Goal: Transaction & Acquisition: Purchase product/service

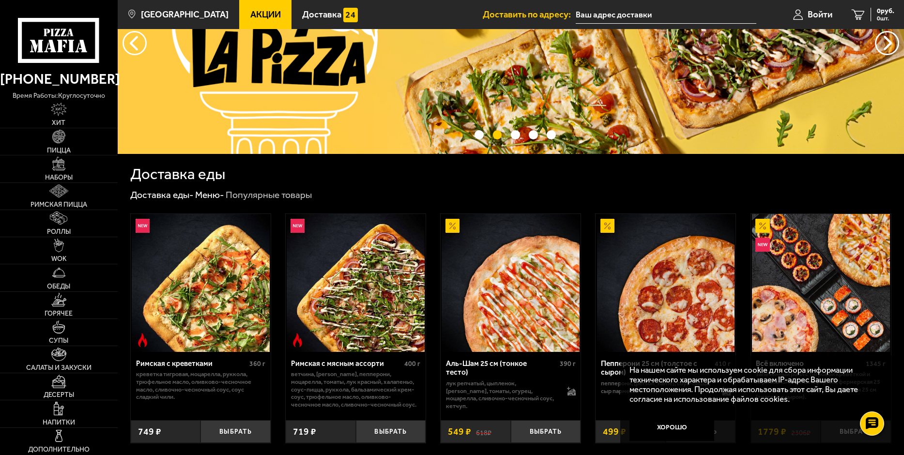
scroll to position [90, 0]
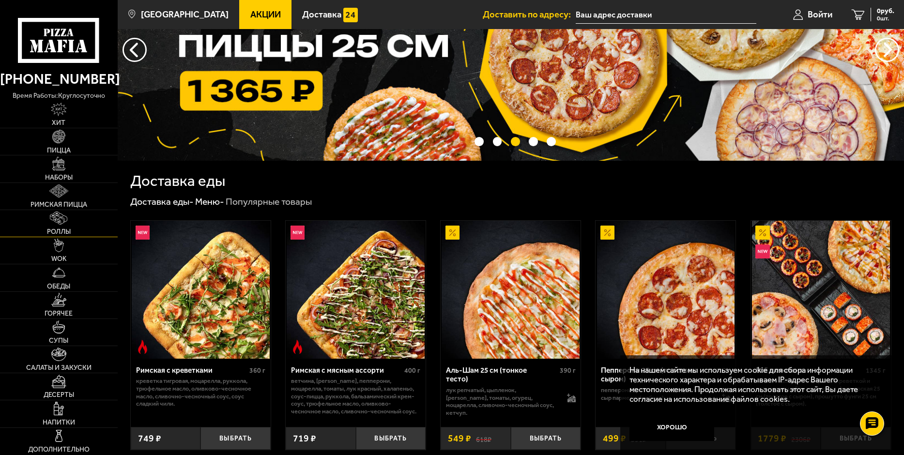
click at [59, 225] on link "Роллы" at bounding box center [59, 223] width 118 height 27
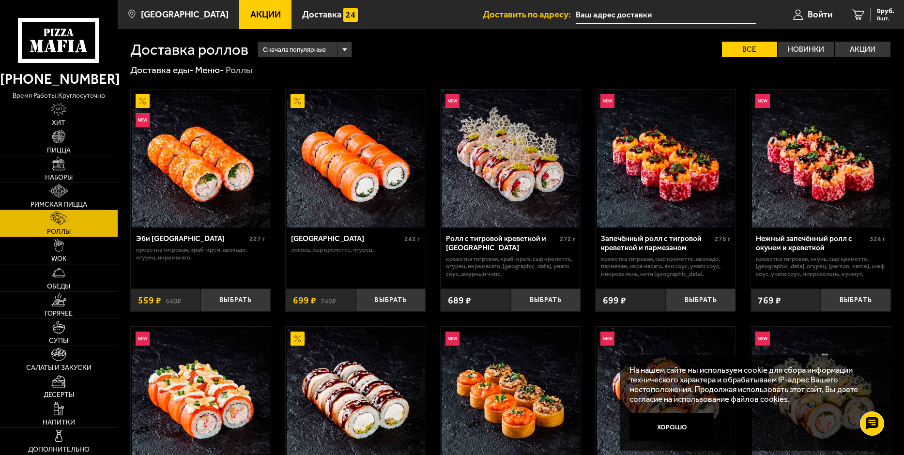
click at [67, 249] on link "WOK" at bounding box center [59, 250] width 118 height 27
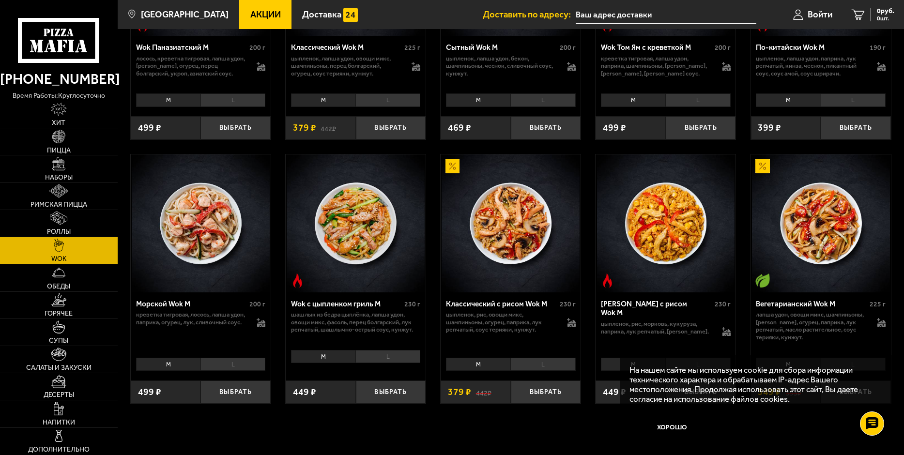
scroll to position [484, 0]
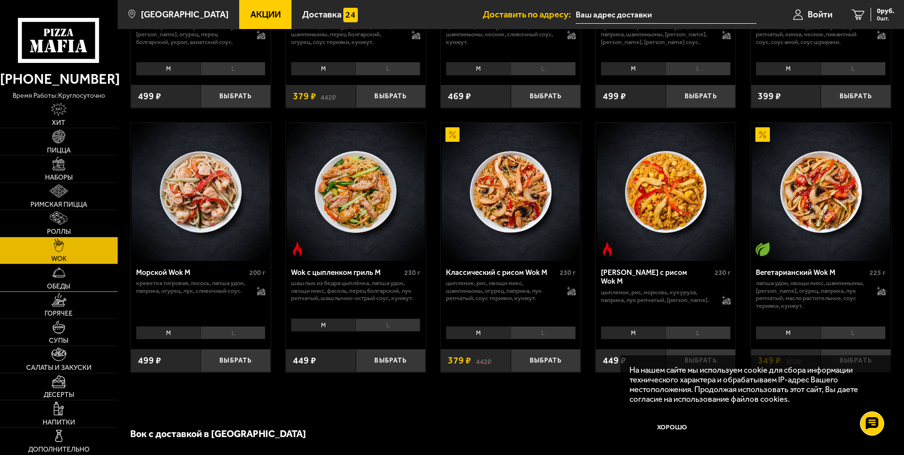
click at [58, 276] on img at bounding box center [59, 273] width 14 height 14
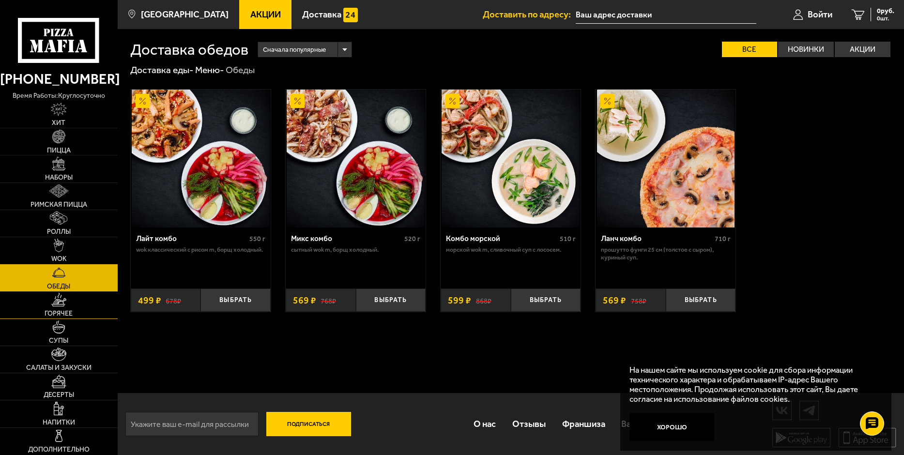
click at [68, 308] on link "Горячее" at bounding box center [59, 305] width 118 height 27
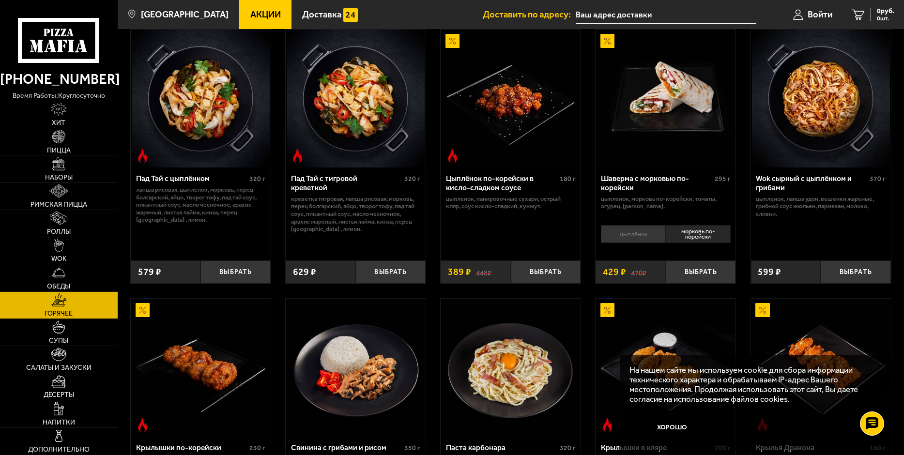
scroll to position [145, 0]
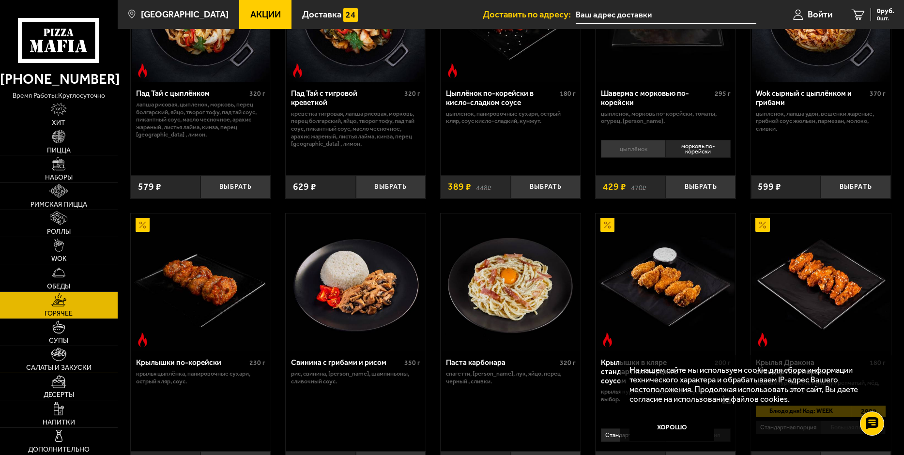
click at [74, 365] on span "Салаты и закуски" at bounding box center [58, 367] width 65 height 7
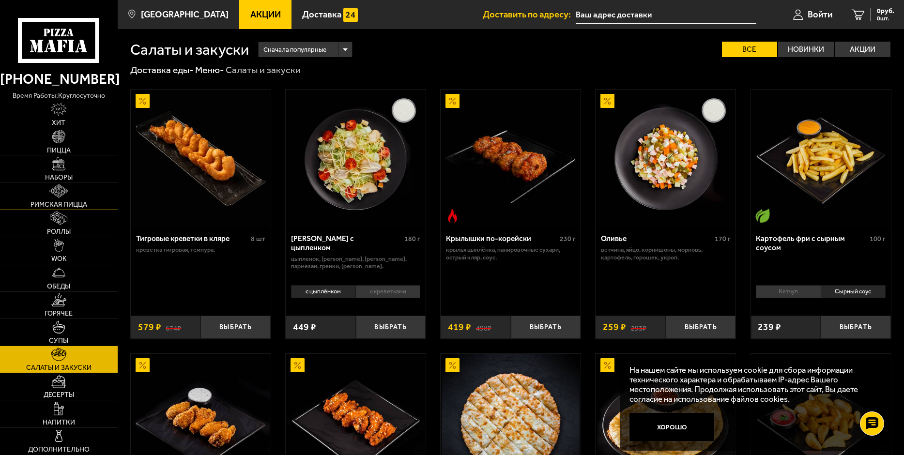
click at [61, 191] on img at bounding box center [58, 191] width 19 height 14
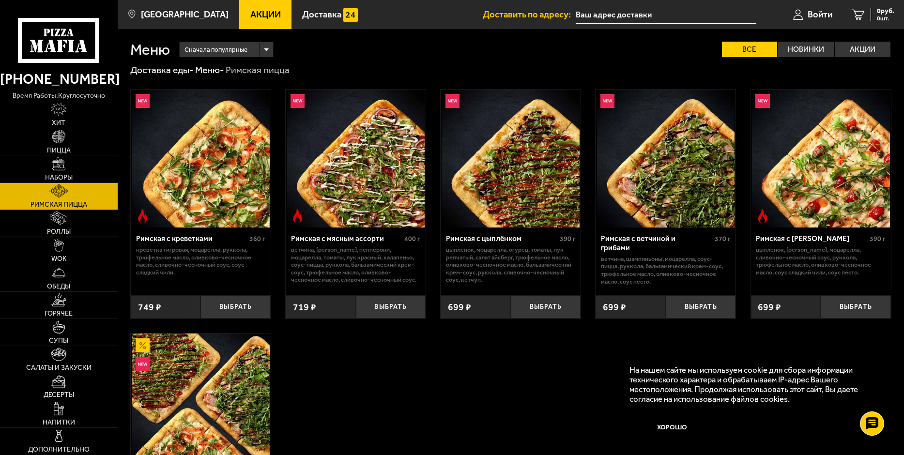
click at [75, 219] on link "Роллы" at bounding box center [59, 223] width 118 height 27
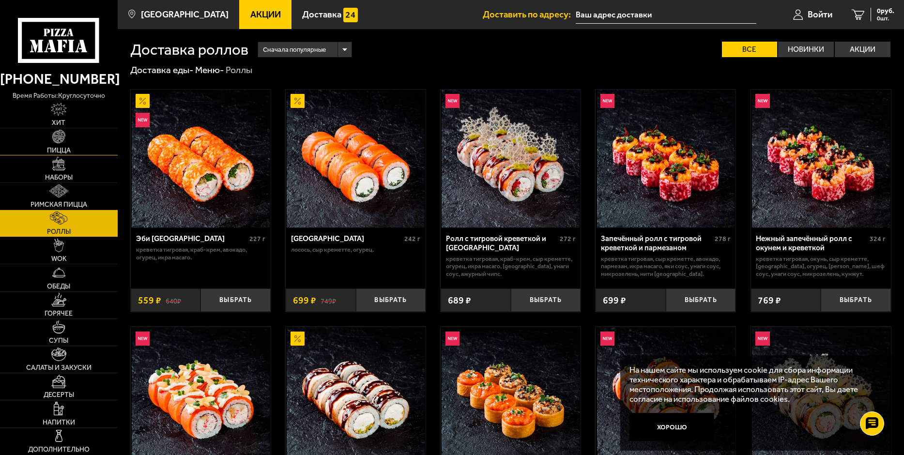
click at [79, 135] on link "Пицца" at bounding box center [59, 141] width 118 height 27
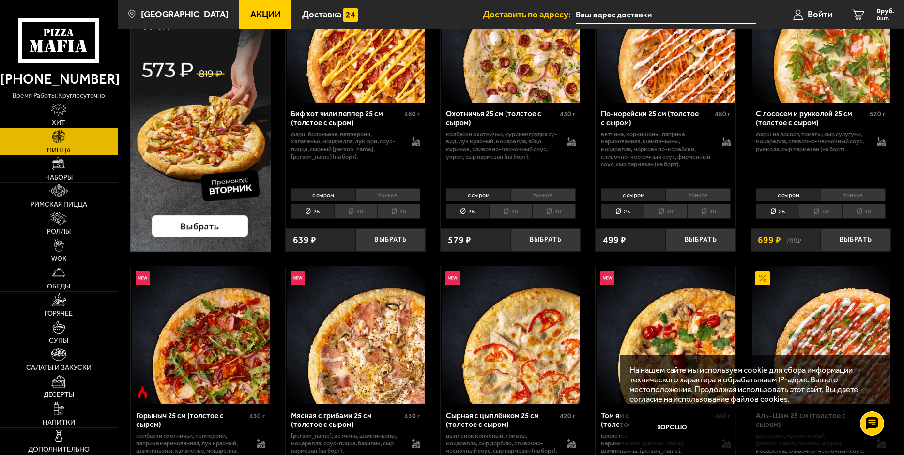
scroll to position [97, 0]
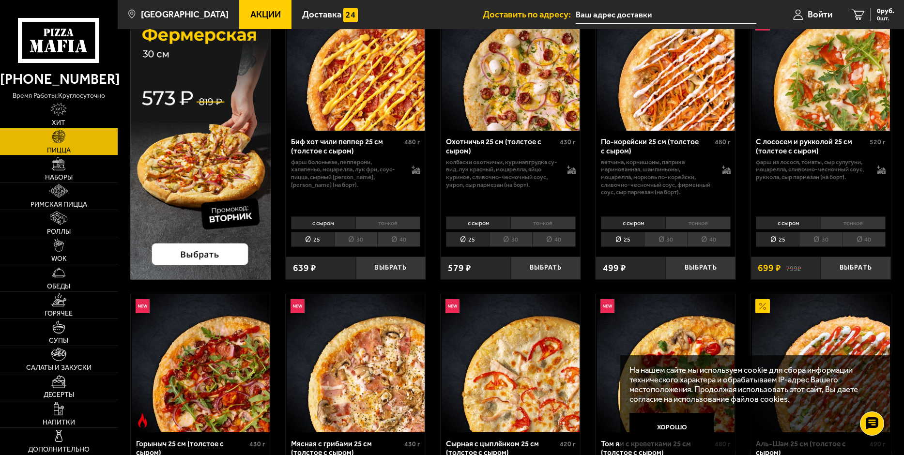
click at [532, 87] on img at bounding box center [510, 62] width 138 height 138
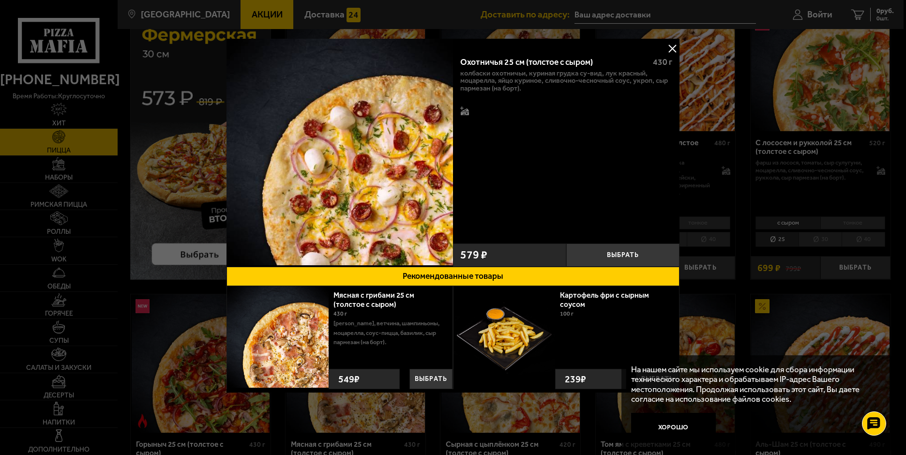
click at [673, 52] on button at bounding box center [672, 48] width 15 height 15
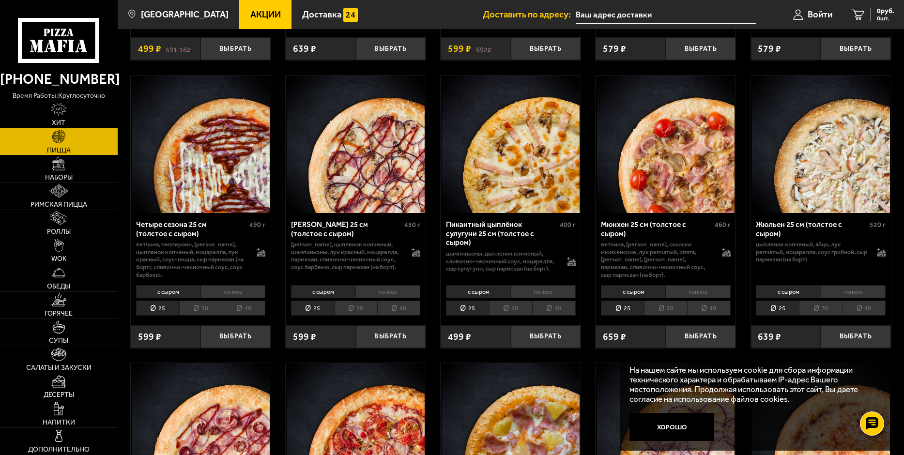
scroll to position [1501, 0]
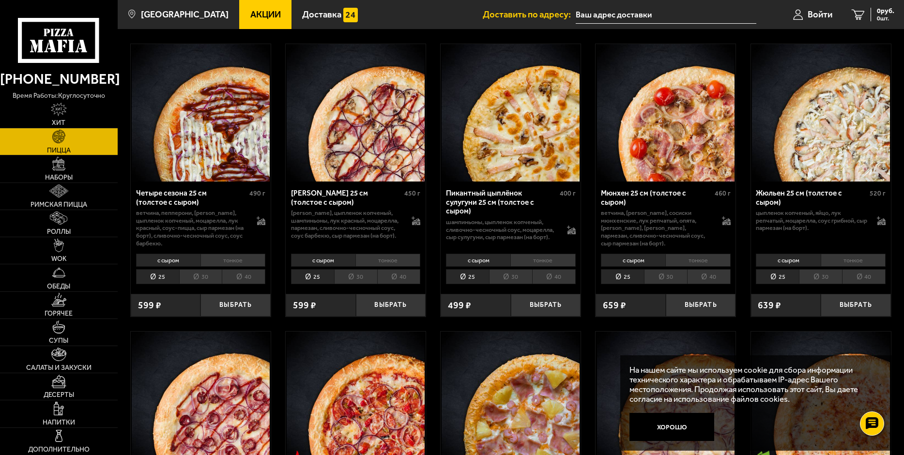
click at [865, 361] on div "На нашем сайте мы используем cookie для сбора информации технического характера…" at bounding box center [755, 402] width 271 height 95
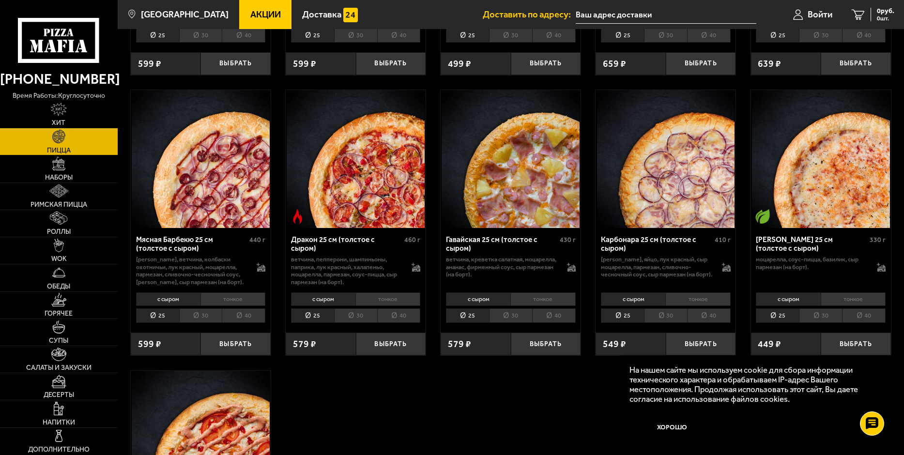
scroll to position [1743, 0]
